Goal: Information Seeking & Learning: Find specific fact

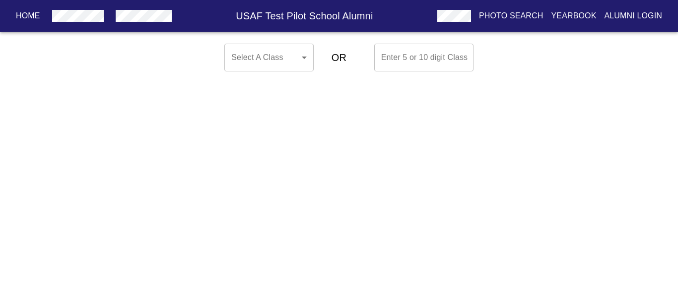
click at [102, 22] on button "button" at bounding box center [78, 16] width 60 height 18
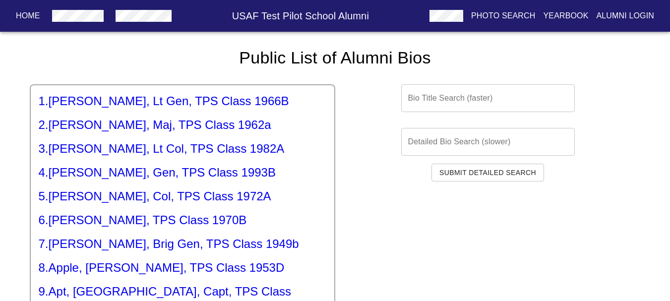
click at [454, 97] on input "text" at bounding box center [488, 98] width 174 height 28
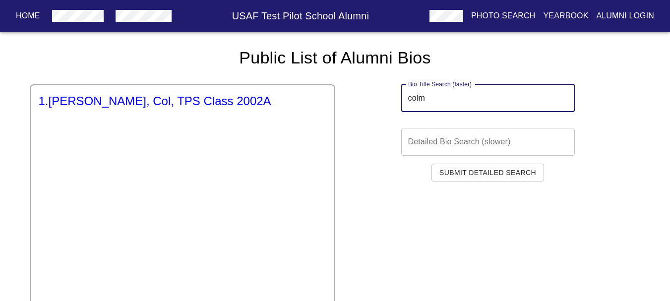
type input "colm"
click at [203, 92] on div "1 . [PERSON_NAME], Col, TPS Class 2002A" at bounding box center [183, 270] width 306 height 372
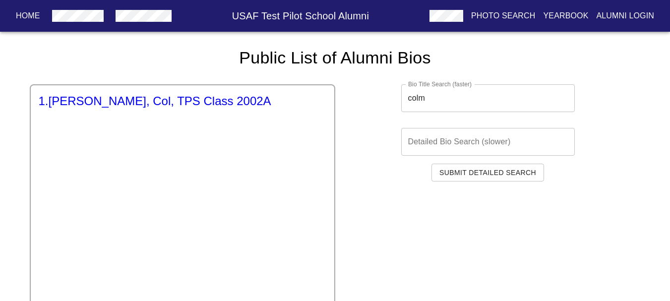
click at [208, 79] on div "1 . [PERSON_NAME], TPS Class 2002A Bio Title Search (faster) colm Bio Title Sea…" at bounding box center [335, 262] width 611 height 388
click at [227, 73] on div "1 . [PERSON_NAME], TPS Class 2002A Bio Title Search (faster) colm Bio Title Sea…" at bounding box center [335, 262] width 611 height 388
click at [234, 92] on div "1 . [PERSON_NAME], Col, TPS Class 2002A" at bounding box center [183, 270] width 306 height 372
click at [221, 109] on div "1 . [PERSON_NAME], Col, TPS Class 2002A" at bounding box center [183, 270] width 306 height 372
click at [220, 101] on h5 "1 . [PERSON_NAME], Col, TPS Class 2002A" at bounding box center [183, 101] width 288 height 16
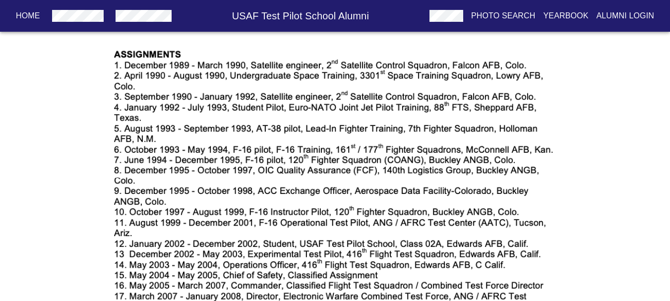
scroll to position [843, 0]
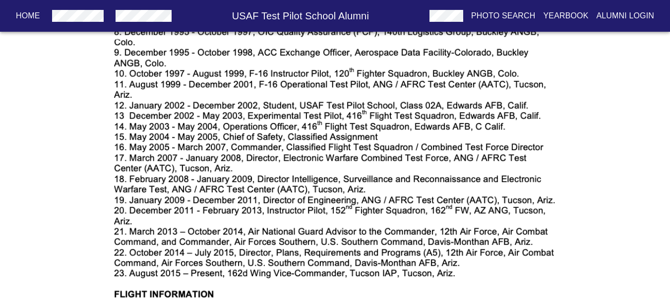
drag, startPoint x: 104, startPoint y: 178, endPoint x: 110, endPoint y: 196, distance: 18.8
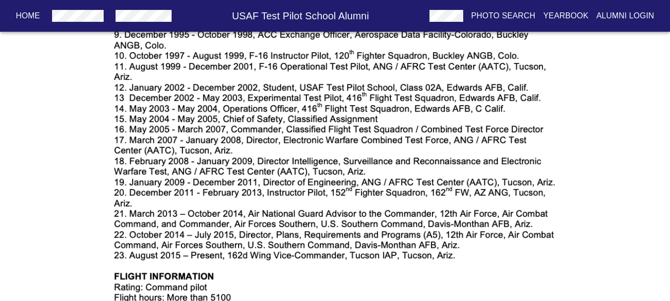
drag, startPoint x: 110, startPoint y: 196, endPoint x: 113, endPoint y: 210, distance: 14.3
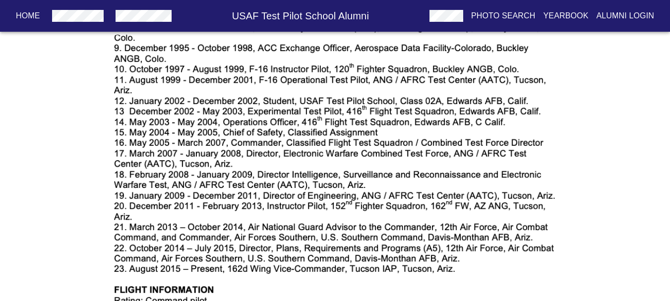
scroll to position [888, 0]
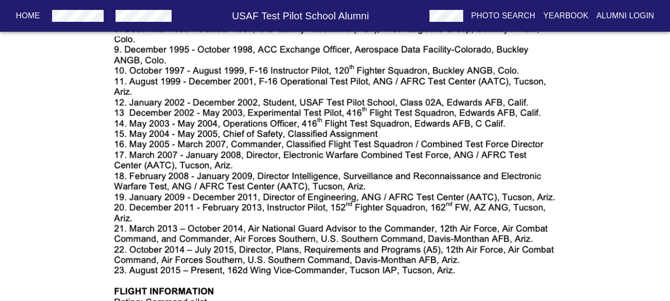
drag, startPoint x: 157, startPoint y: 175, endPoint x: 153, endPoint y: 179, distance: 5.7
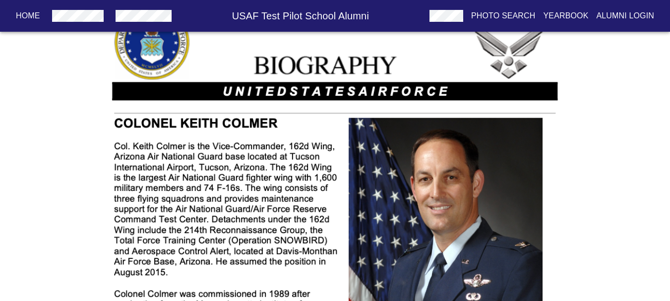
scroll to position [161, 0]
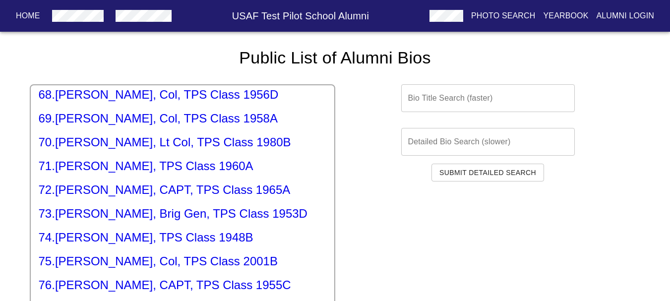
scroll to position [1687, 0]
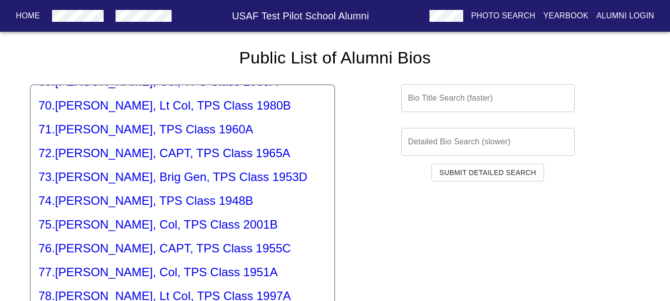
click at [187, 217] on h5 "75 . [PERSON_NAME], Col, TPS Class 2001B" at bounding box center [183, 225] width 288 height 16
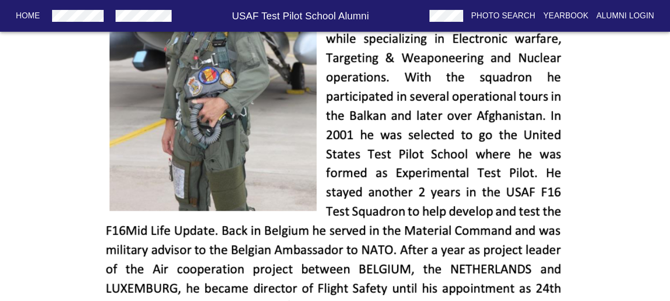
scroll to position [444, 0]
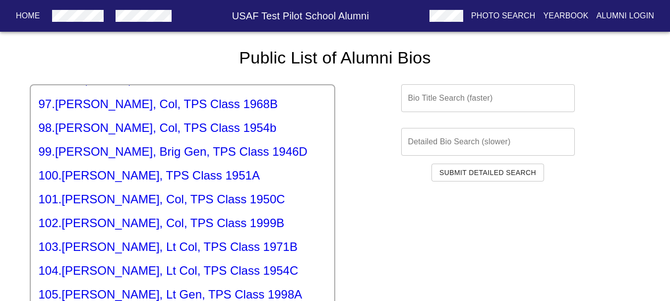
scroll to position [2431, 0]
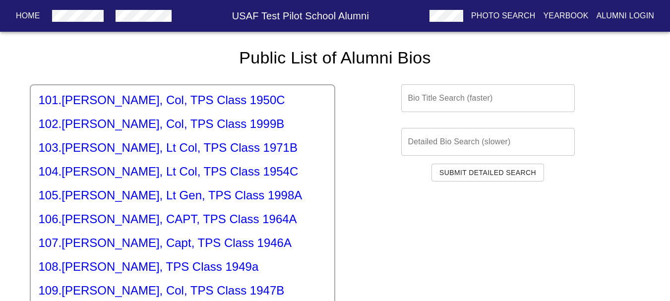
click at [152, 188] on h5 "105 . [PERSON_NAME], Lt Gen, TPS Class 1998A" at bounding box center [183, 196] width 288 height 16
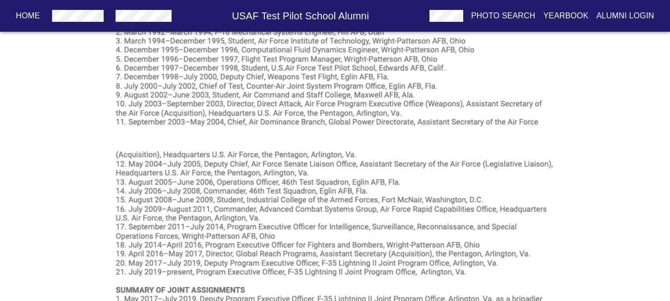
scroll to position [645, 0]
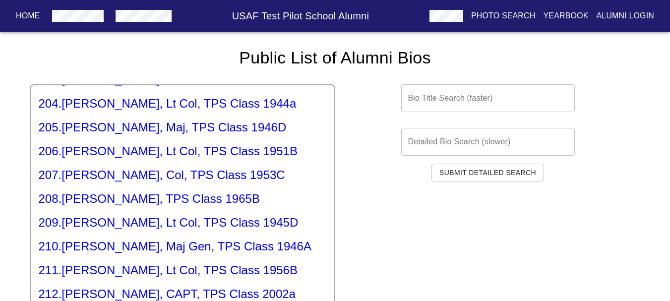
scroll to position [4912, 0]
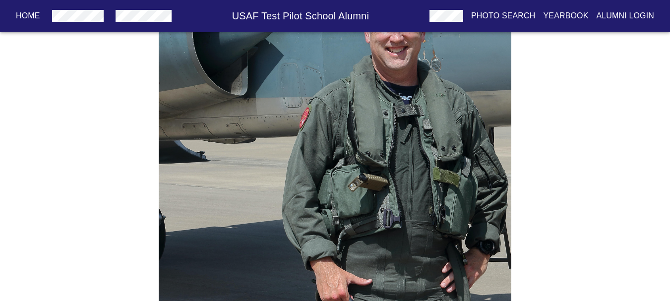
scroll to position [1207, 0]
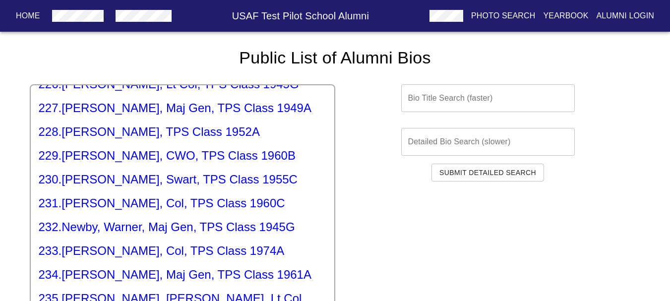
scroll to position [5507, 0]
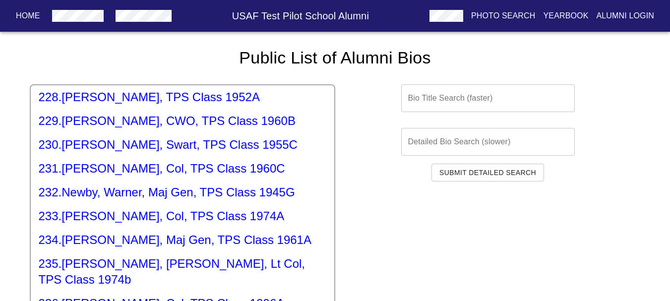
click at [135, 296] on h5 "236 . [PERSON_NAME], Col, TPS Class 1996A" at bounding box center [183, 304] width 288 height 16
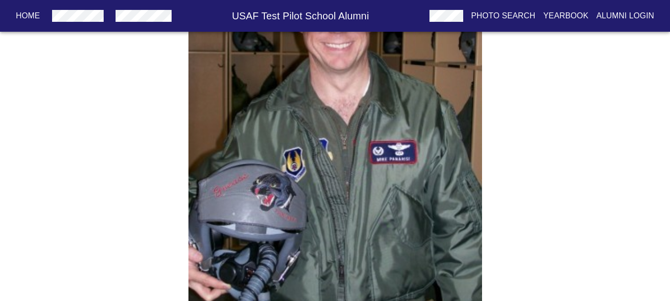
scroll to position [271, 0]
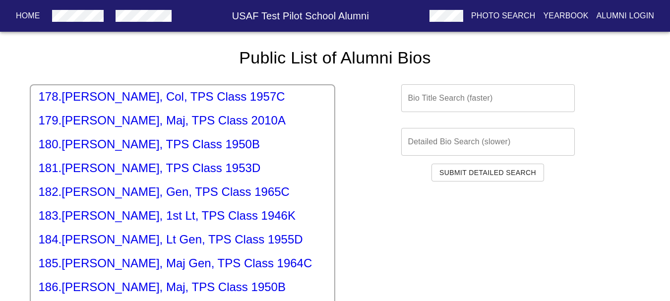
scroll to position [4564, 0]
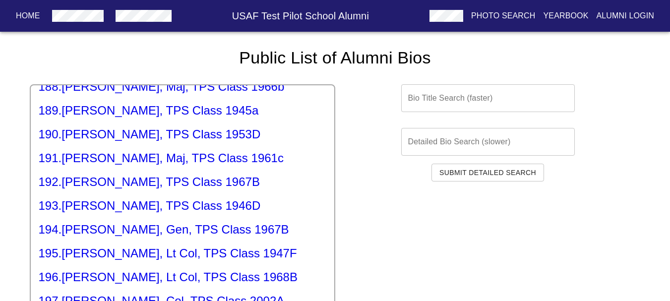
click at [149, 197] on div "1 . [PERSON_NAME], Lt Gen, TPS Class 1966B 2 . [PERSON_NAME], Maj, TPS Class 19…" at bounding box center [183, 270] width 306 height 372
click at [145, 293] on h5 "197 . [PERSON_NAME], Col, TPS Class 2002A" at bounding box center [183, 301] width 288 height 16
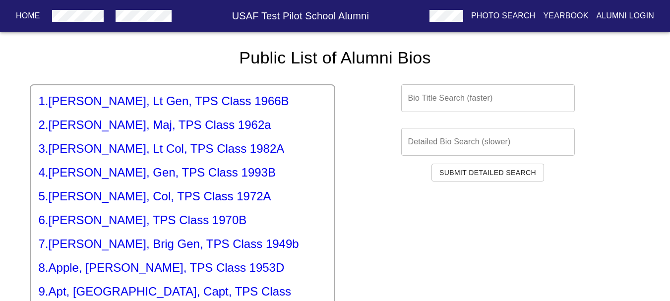
click at [447, 114] on div "Bio Title Search (faster) Bio Title Search (faster) Detailed Bio Search (slower…" at bounding box center [488, 262] width 306 height 388
click at [448, 104] on input "text" at bounding box center [488, 98] width 174 height 28
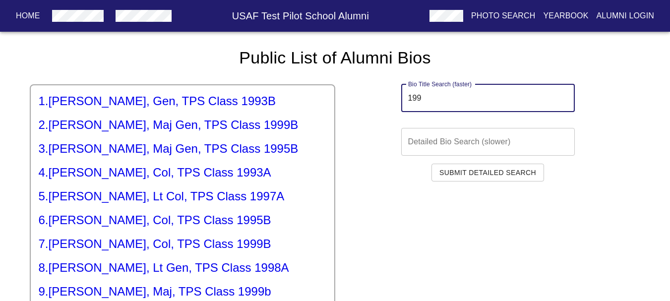
click at [424, 109] on input "199" at bounding box center [488, 98] width 174 height 28
type input "199"
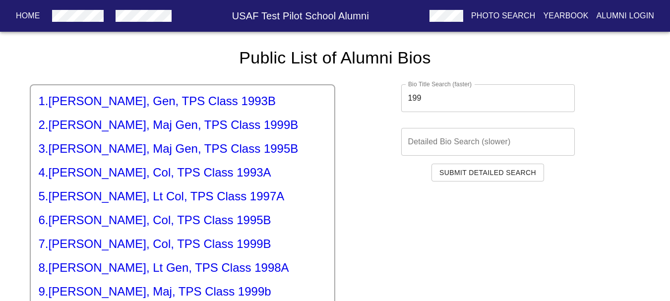
click at [286, 116] on div "1 . [PERSON_NAME], Gen, TPS Class 1993B 2 . [PERSON_NAME], Maj Gen, TPS Class 1…" at bounding box center [183, 270] width 306 height 372
click at [285, 120] on h5 "2 . [PERSON_NAME], Maj Gen, TPS Class 1999B" at bounding box center [183, 125] width 288 height 16
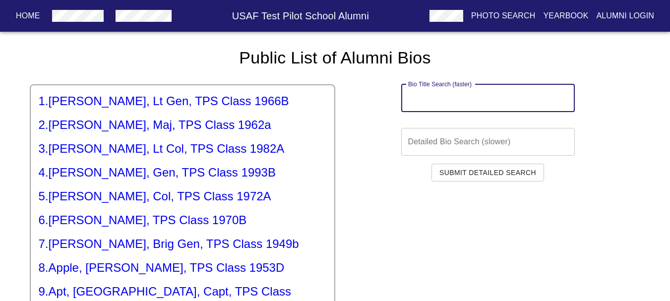
click at [467, 96] on input "text" at bounding box center [488, 98] width 174 height 28
paste input "199"
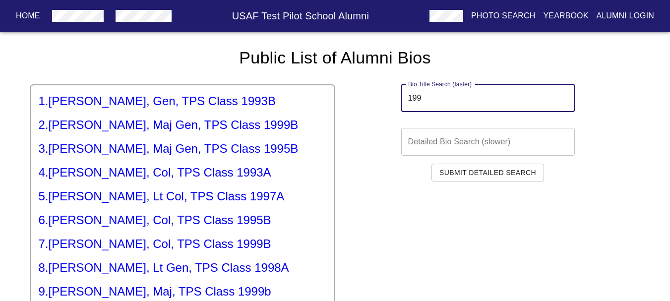
type input "199"
click at [152, 153] on h5 "3 . [PERSON_NAME], Maj Gen, TPS Class 1995B" at bounding box center [183, 149] width 288 height 16
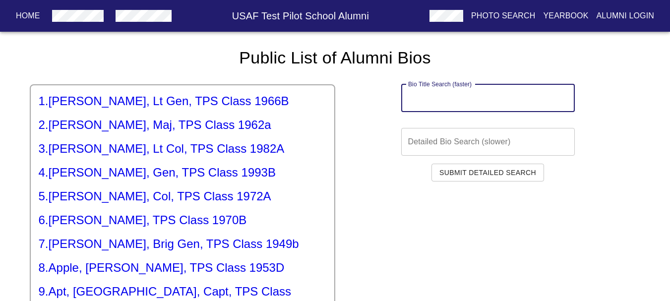
paste input "199"
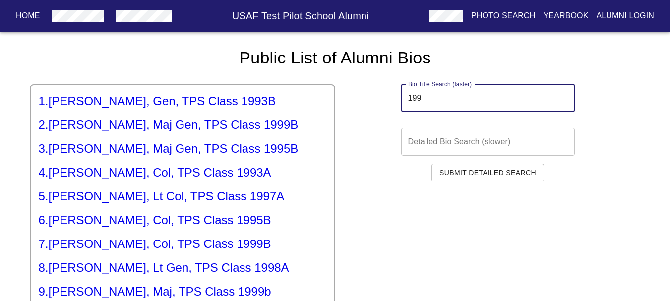
type input "199"
click at [153, 172] on h5 "4 . [PERSON_NAME], Col, TPS Class 1993A" at bounding box center [183, 173] width 288 height 16
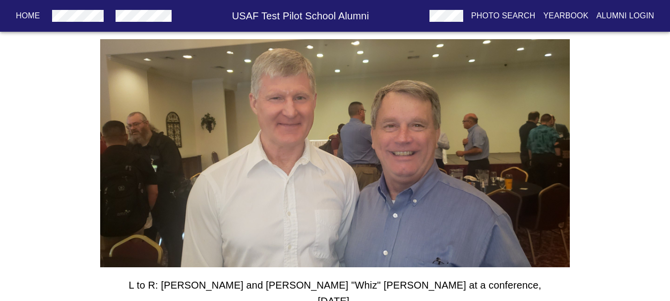
scroll to position [109, 0]
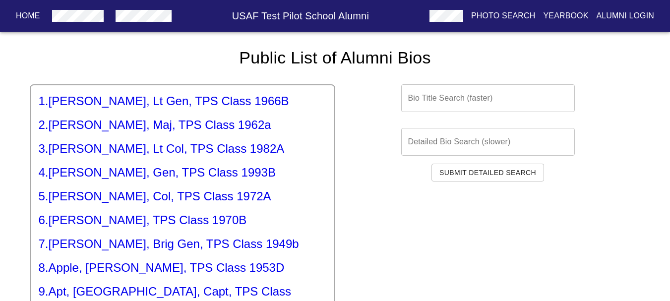
click at [475, 99] on input "text" at bounding box center [488, 98] width 174 height 28
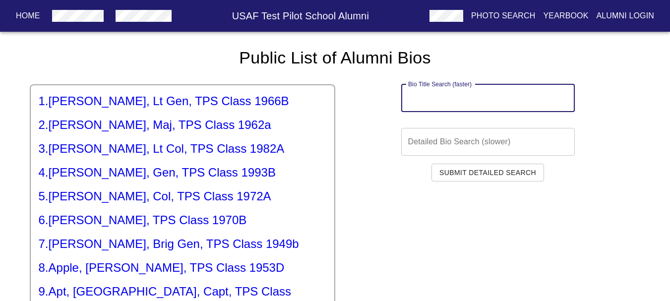
paste input "199"
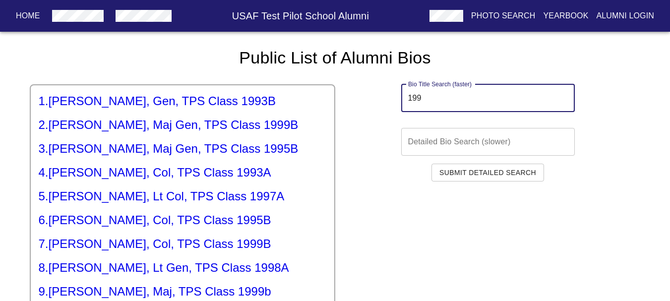
scroll to position [50, 0]
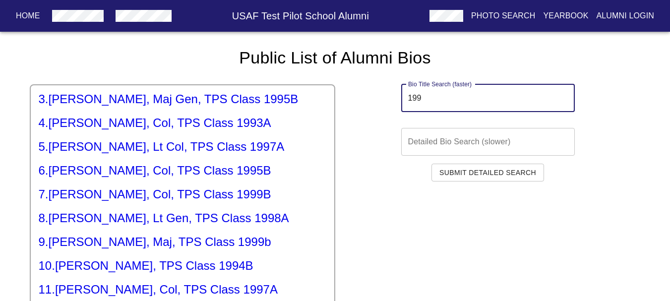
type input "199"
click at [84, 150] on h5 "5 . [PERSON_NAME], Lt Col, TPS Class 1997A" at bounding box center [183, 147] width 288 height 16
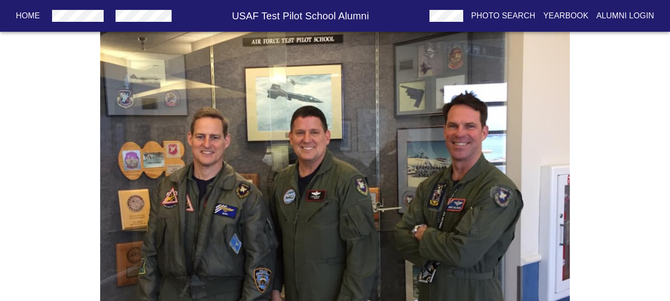
scroll to position [99, 0]
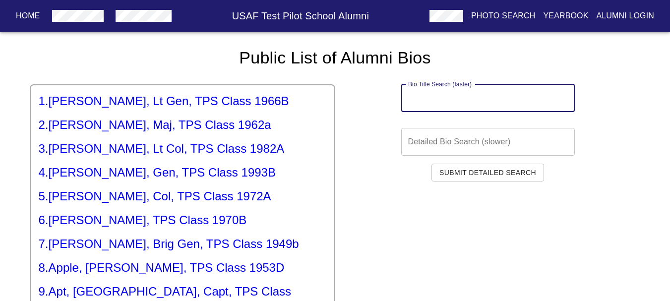
paste input "199"
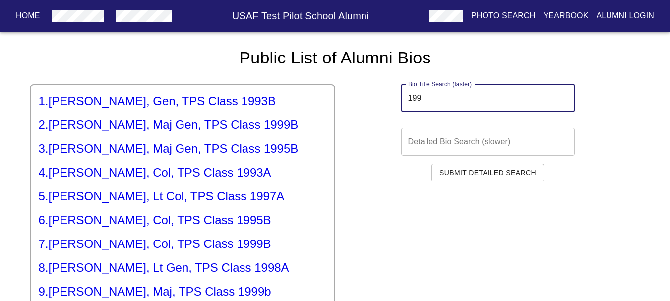
type input "199"
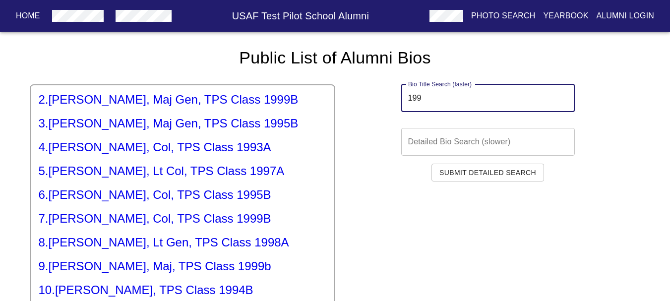
scroll to position [50, 0]
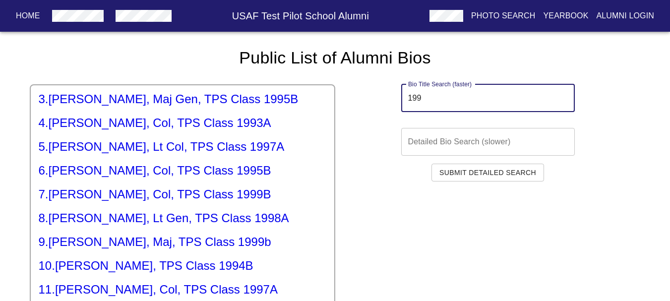
click at [149, 263] on h5 "10 . [PERSON_NAME], TPS Class 1994B" at bounding box center [183, 266] width 288 height 16
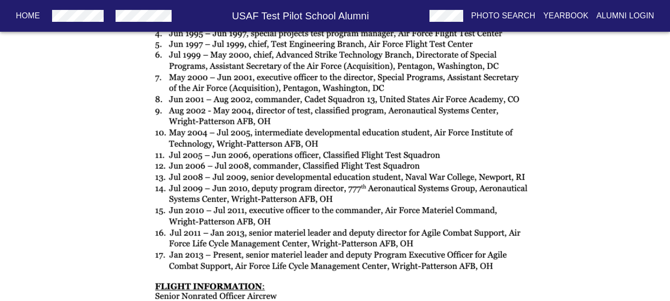
scroll to position [943, 0]
drag, startPoint x: 141, startPoint y: 259, endPoint x: 287, endPoint y: 216, distance: 152.4
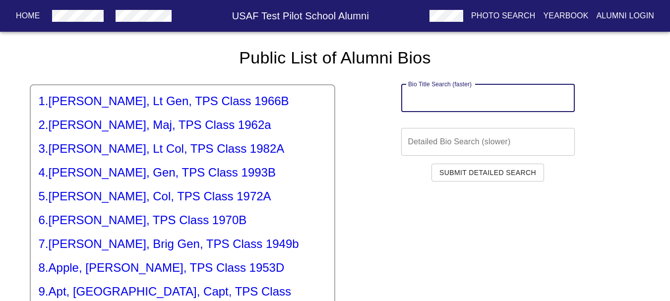
paste input "199"
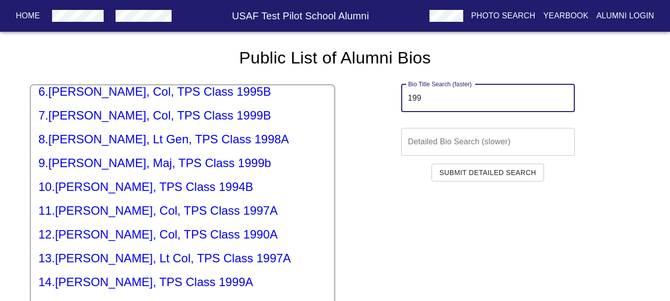
scroll to position [149, 0]
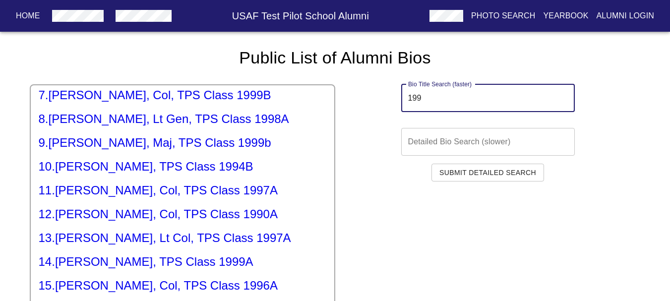
type input "199"
click at [105, 218] on h5 "12 . [PERSON_NAME], Col, TPS Class 1990A" at bounding box center [183, 214] width 288 height 16
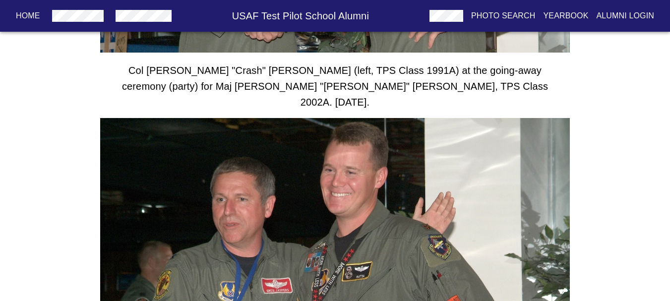
scroll to position [857, 0]
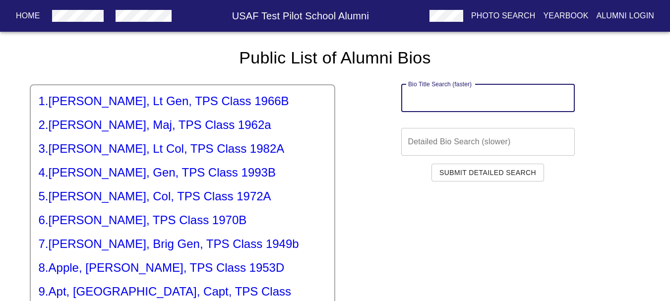
paste input "199"
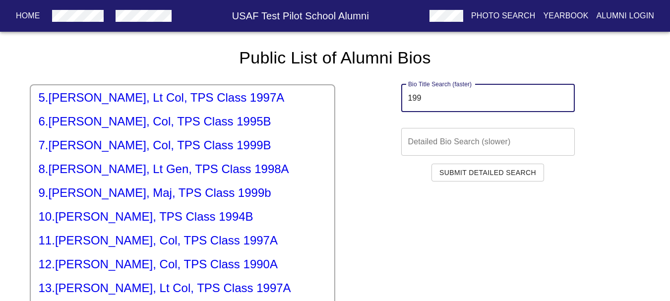
scroll to position [99, 0]
type input "199"
click at [129, 196] on h5 "9 . [PERSON_NAME], Maj, TPS Class 1999b" at bounding box center [183, 193] width 288 height 16
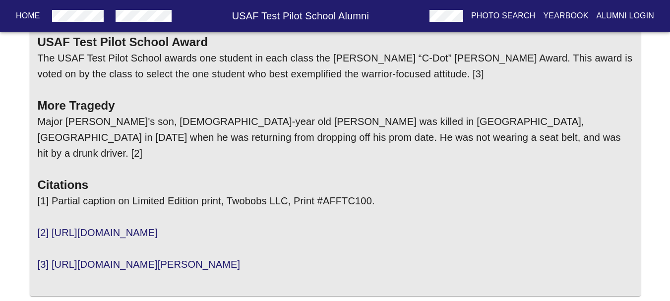
scroll to position [12, 0]
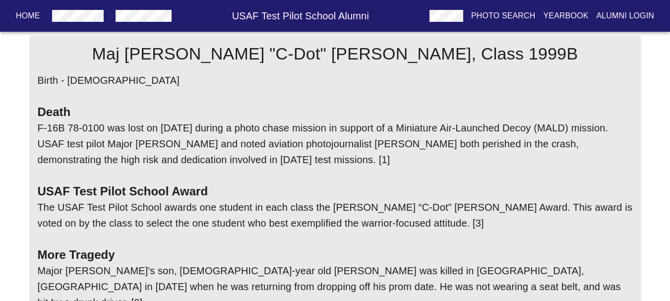
drag, startPoint x: 302, startPoint y: 149, endPoint x: 360, endPoint y: 58, distance: 108.9
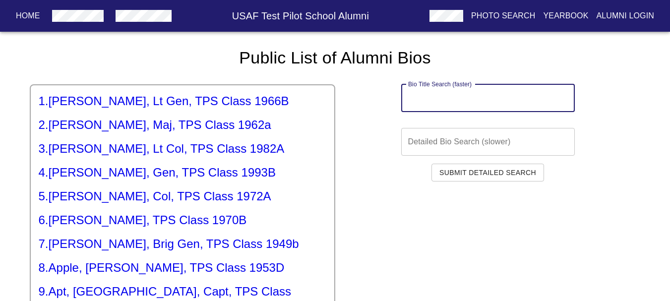
paste input "199"
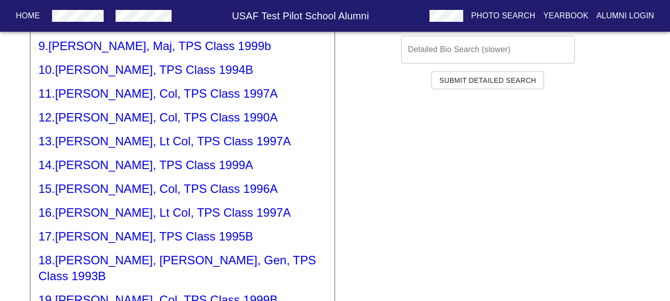
scroll to position [99, 0]
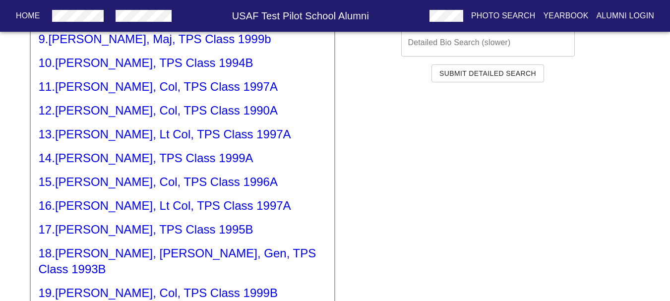
type input "199"
click at [119, 139] on h5 "13 . [PERSON_NAME], Lt Col, TPS Class 1997A" at bounding box center [183, 135] width 288 height 16
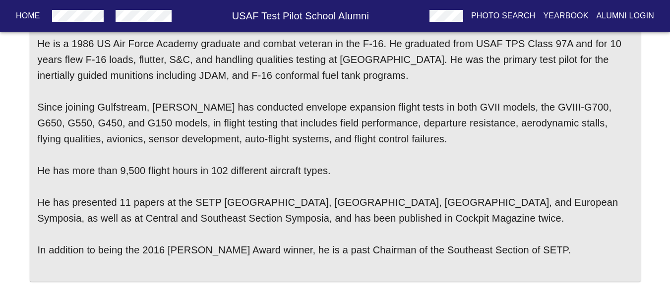
scroll to position [259, 0]
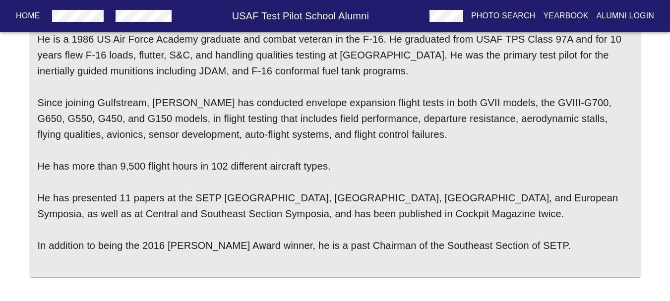
drag, startPoint x: 156, startPoint y: 169, endPoint x: 165, endPoint y: 170, distance: 9.4
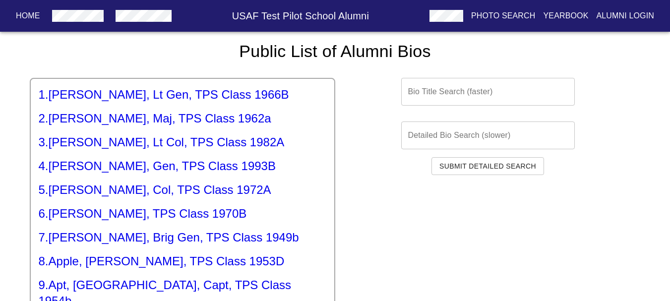
scroll to position [50, 0]
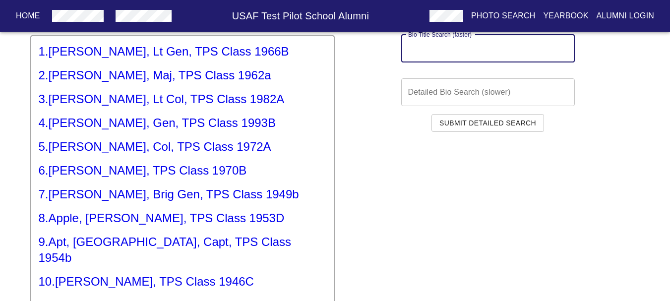
paste input "199"
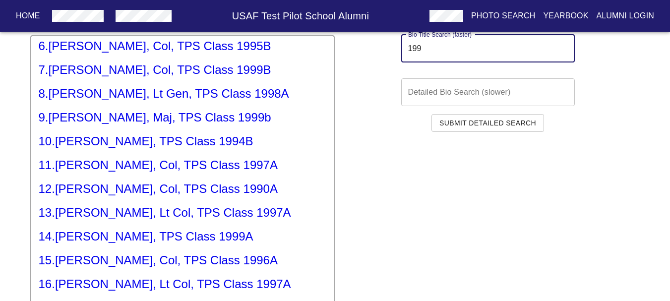
scroll to position [149, 0]
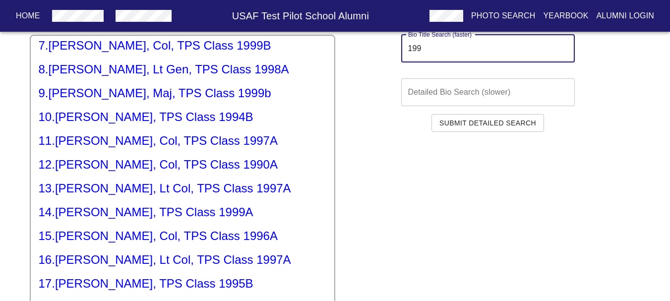
type input "199"
click at [140, 216] on h5 "14 . [PERSON_NAME], TPS Class 1999A" at bounding box center [183, 212] width 288 height 16
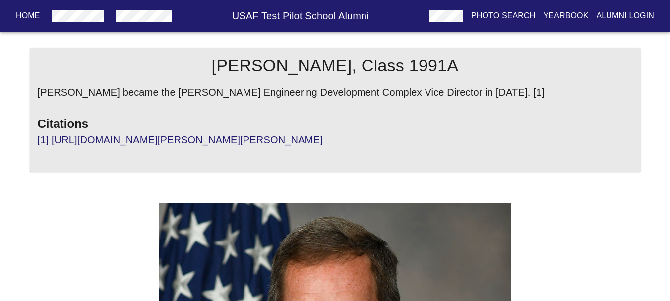
drag, startPoint x: 394, startPoint y: 166, endPoint x: 399, endPoint y: 159, distance: 8.5
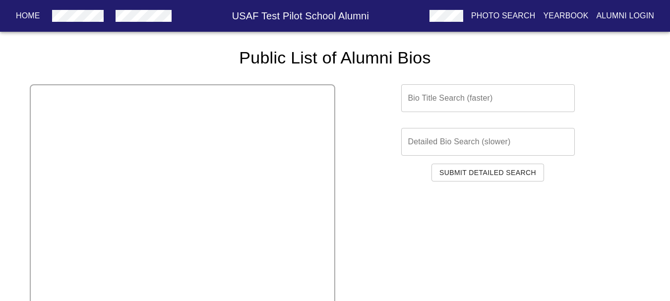
scroll to position [50, 0]
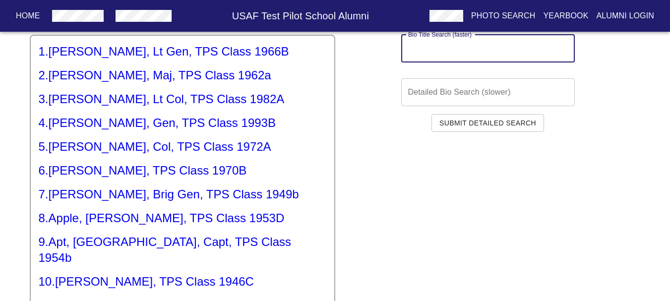
paste input "199"
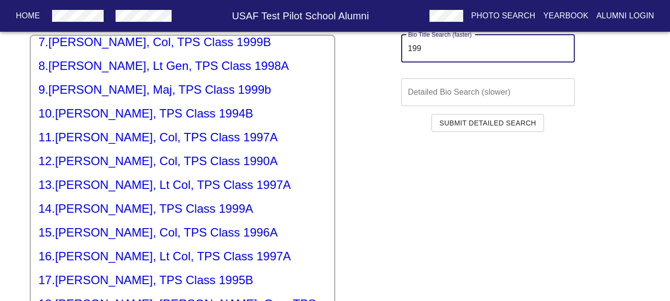
scroll to position [153, 0]
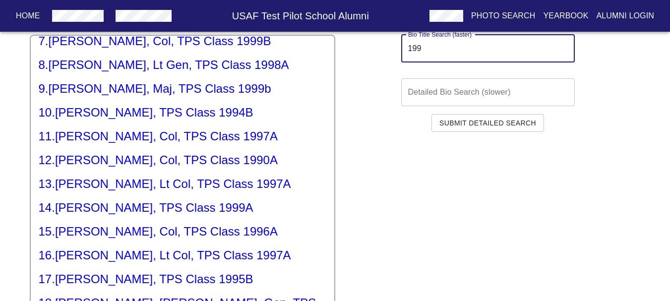
type input "199"
click at [137, 250] on h5 "16 . [PERSON_NAME], Lt Col, TPS Class 1997A" at bounding box center [183, 256] width 288 height 16
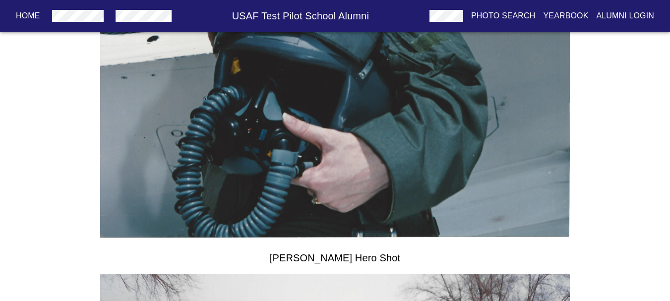
scroll to position [1105, 0]
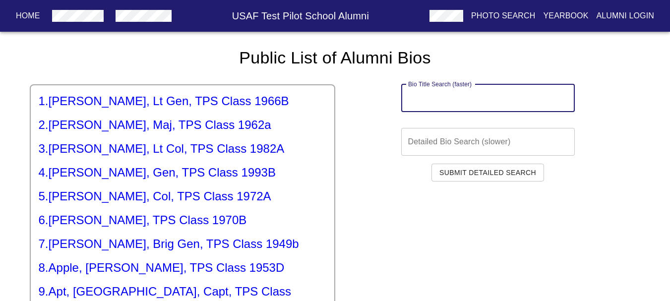
paste input "199"
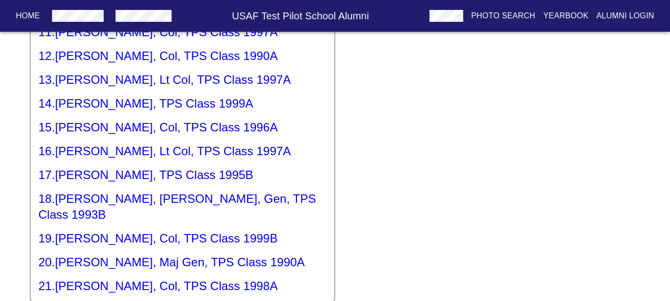
scroll to position [155, 0]
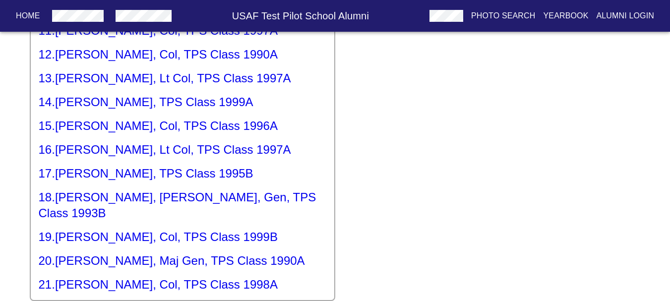
type input "199"
click at [108, 179] on h5 "17 . [PERSON_NAME], TPS Class 1995B" at bounding box center [183, 174] width 288 height 16
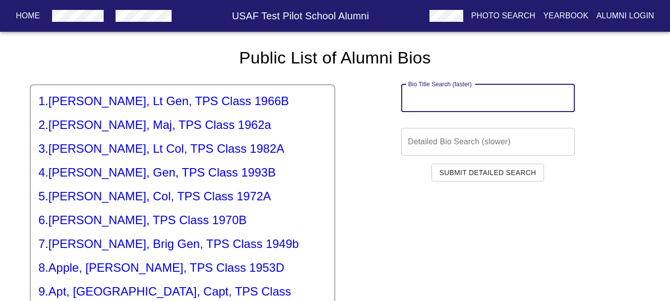
paste input "199"
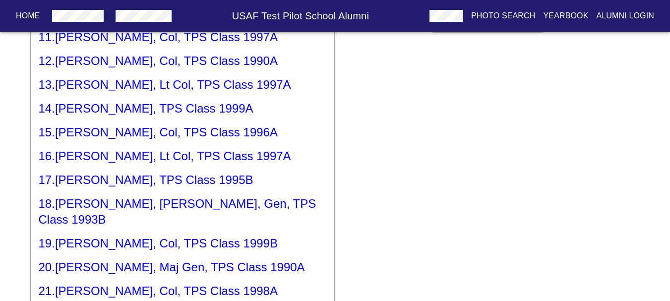
type input "199"
click at [126, 205] on h5 "18 . [PERSON_NAME], Gen, TPS Class 1993B" at bounding box center [183, 212] width 288 height 32
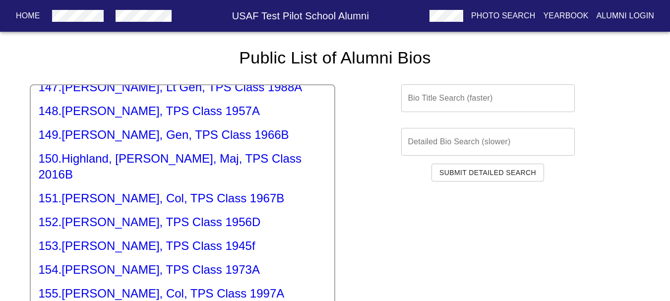
scroll to position [3870, 0]
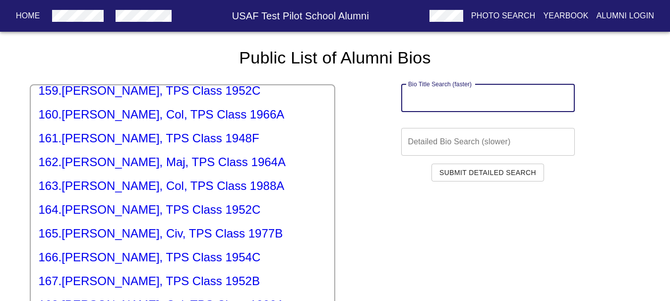
paste input "•"
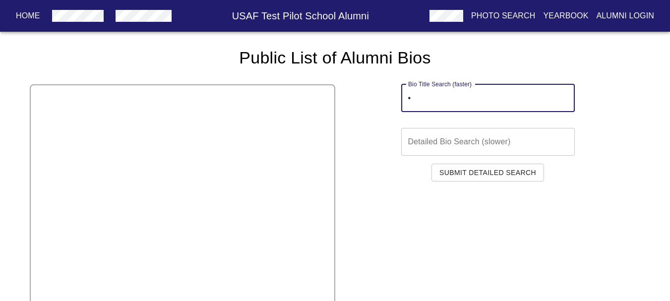
scroll to position [0, 0]
drag, startPoint x: 441, startPoint y: 94, endPoint x: 343, endPoint y: 109, distance: 99.4
click at [344, 108] on div "Bio Title Search (faster) • Bio Title Search (faster)" at bounding box center [488, 98] width 306 height 28
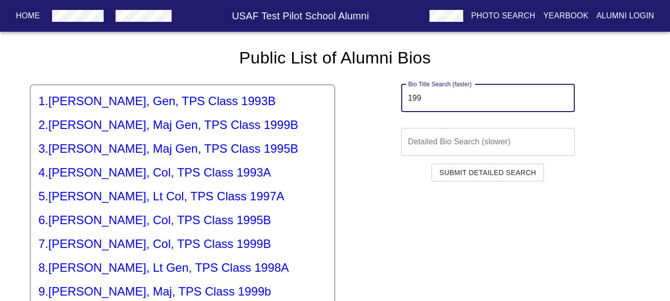
click at [445, 94] on input "199" at bounding box center [488, 98] width 174 height 28
type input "199"
drag, startPoint x: 445, startPoint y: 94, endPoint x: 381, endPoint y: 186, distance: 111.8
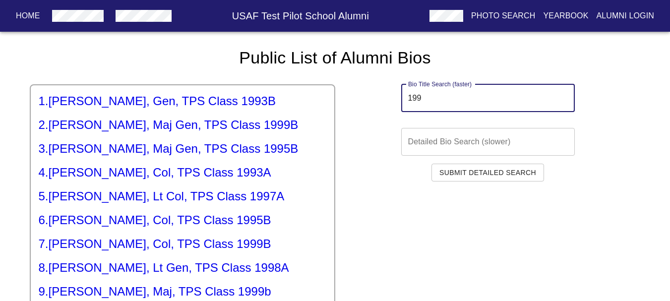
click at [381, 186] on div "Bio Title Search (faster) 199 Bio Title Search (faster) Detailed Bio Search (sl…" at bounding box center [488, 262] width 306 height 388
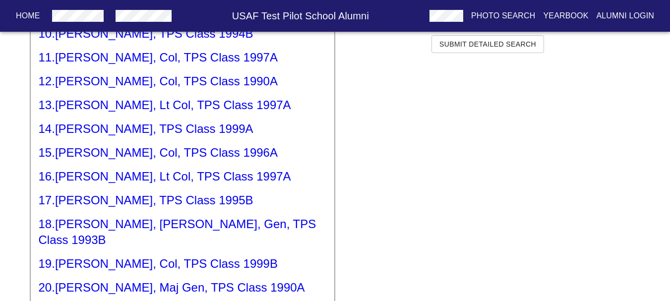
scroll to position [155, 0]
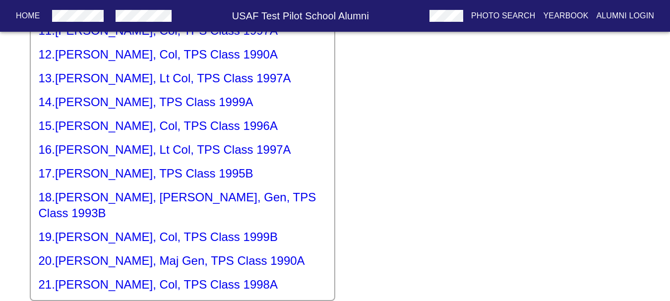
click at [177, 253] on h5 "20 . [PERSON_NAME], Maj Gen, TPS Class 1990A" at bounding box center [183, 261] width 288 height 16
